Goal: Task Accomplishment & Management: Use online tool/utility

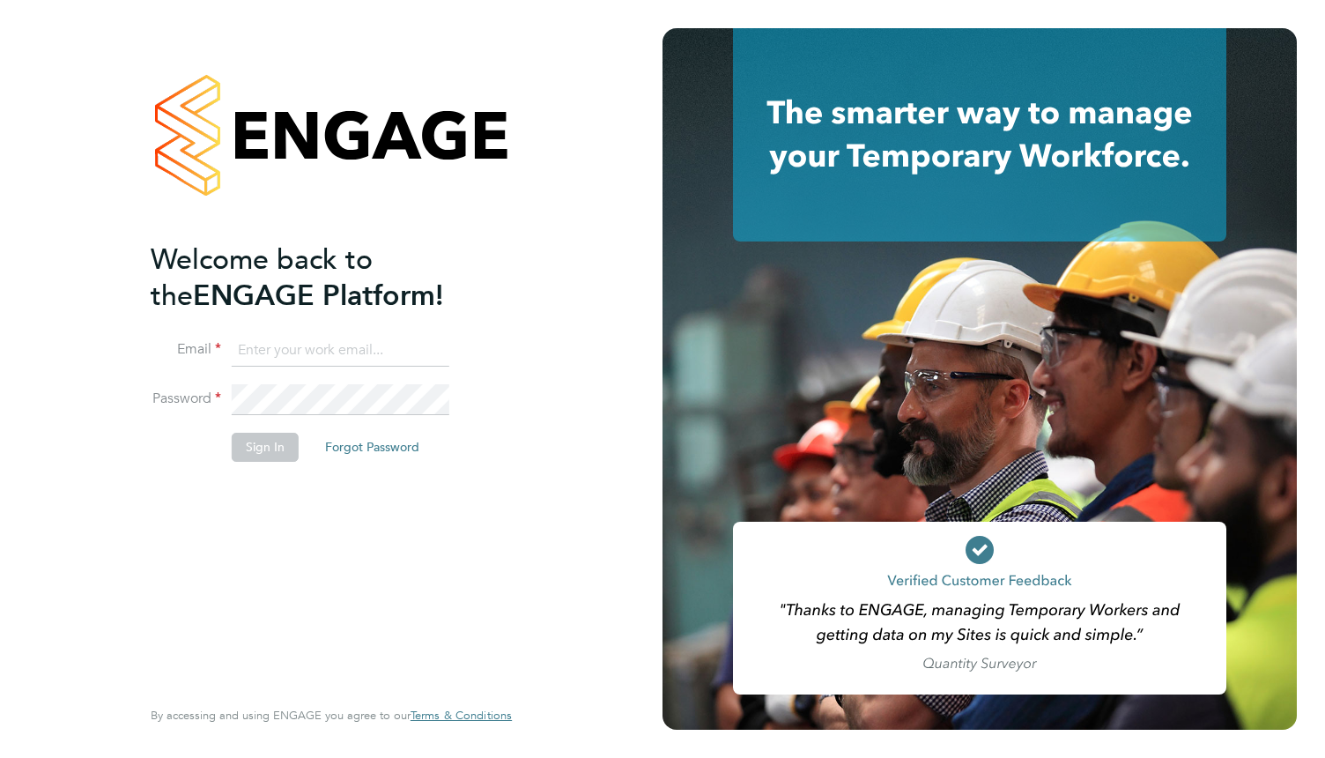
type input "[PERSON_NAME][EMAIL_ADDRESS][PERSON_NAME][DOMAIN_NAME]"
click at [270, 446] on button "Sign In" at bounding box center [265, 447] width 67 height 28
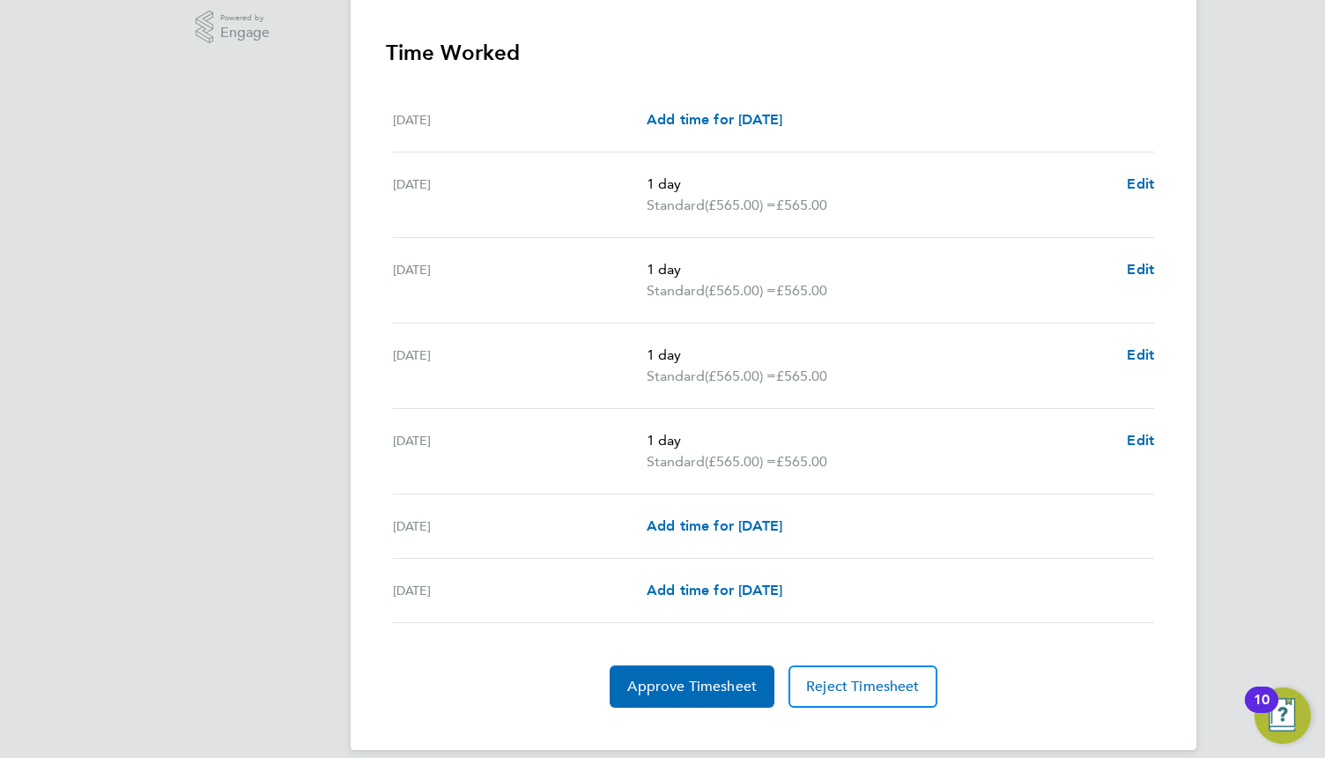
scroll to position [508, 0]
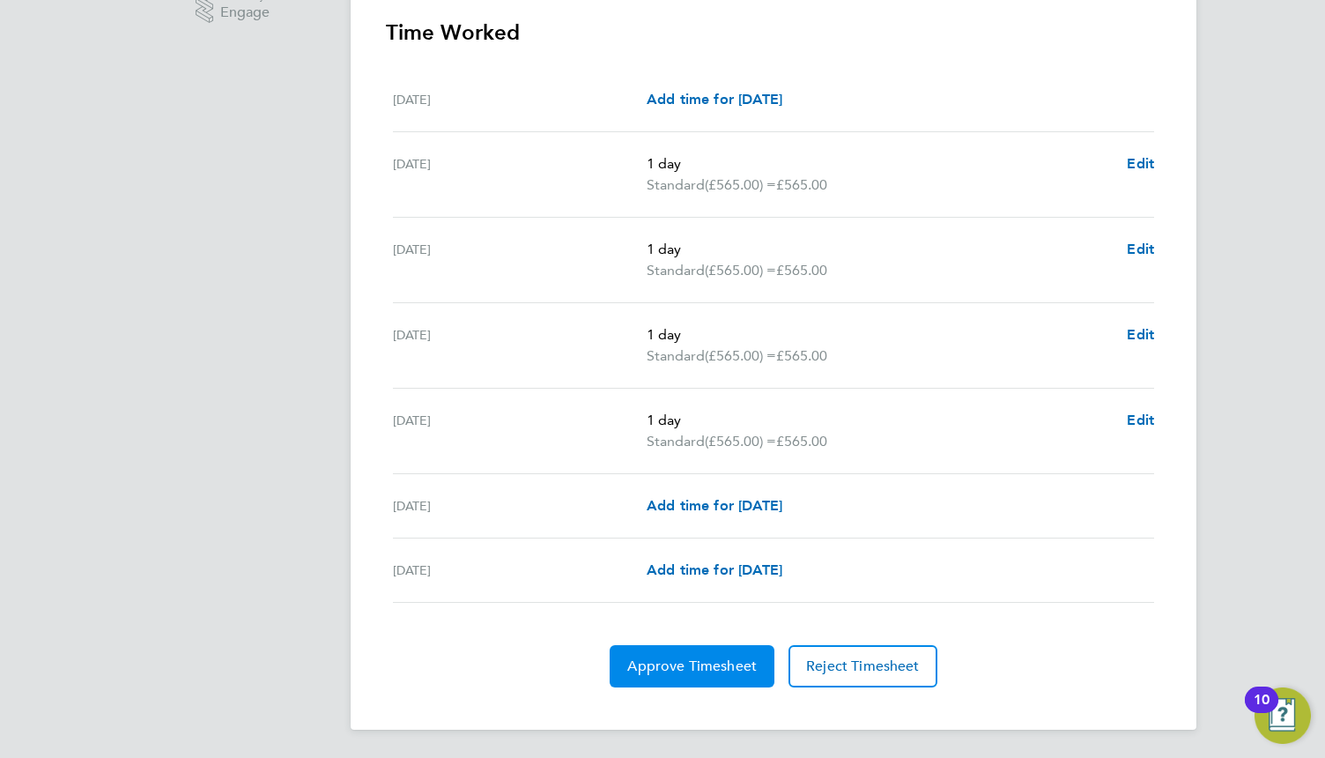
click at [706, 661] on span "Approve Timesheet" at bounding box center [692, 666] width 130 height 18
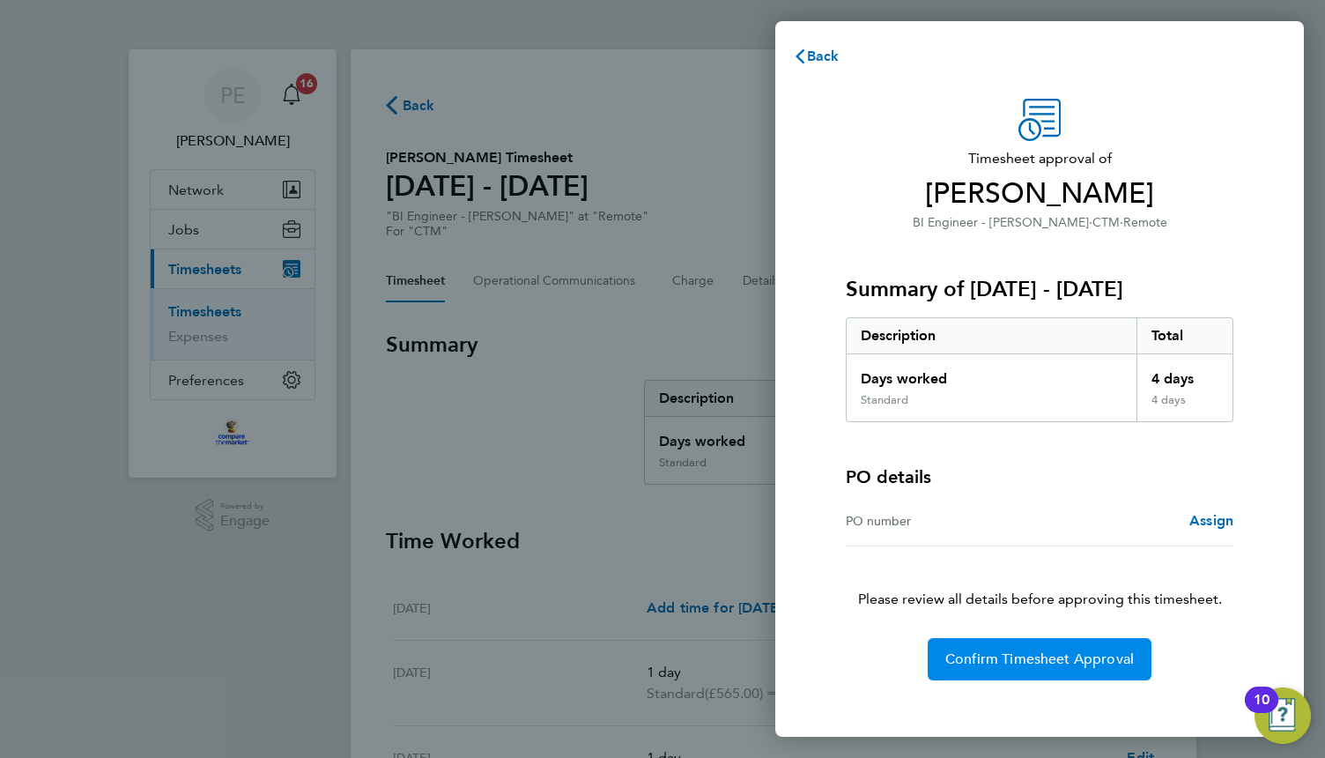
click at [1016, 657] on span "Confirm Timesheet Approval" at bounding box center [1040, 659] width 189 height 18
